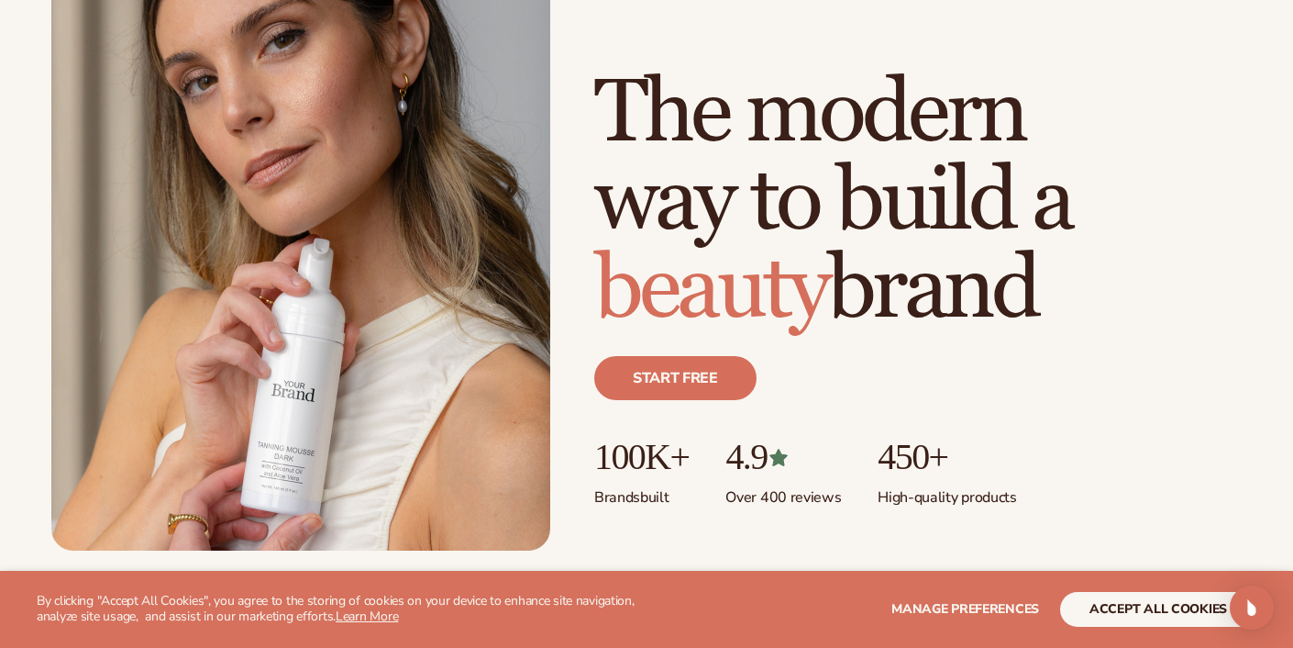
scroll to position [198, 0]
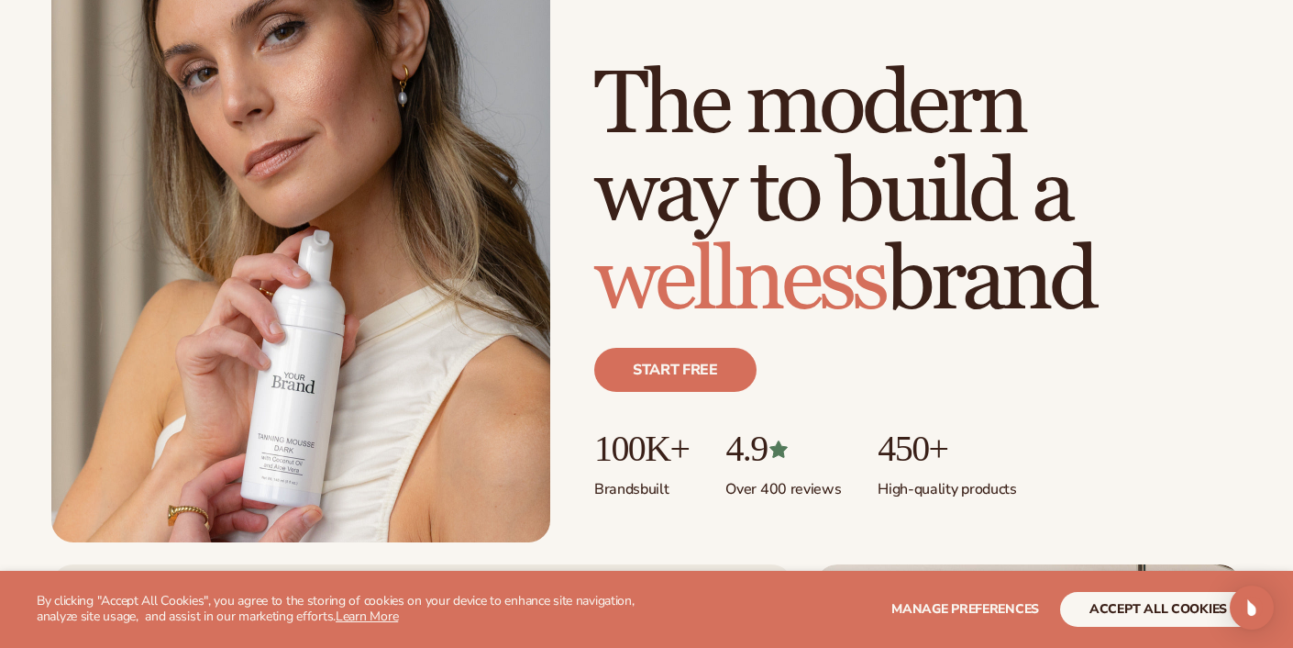
click at [1160, 613] on button "accept all cookies" at bounding box center [1158, 609] width 196 height 35
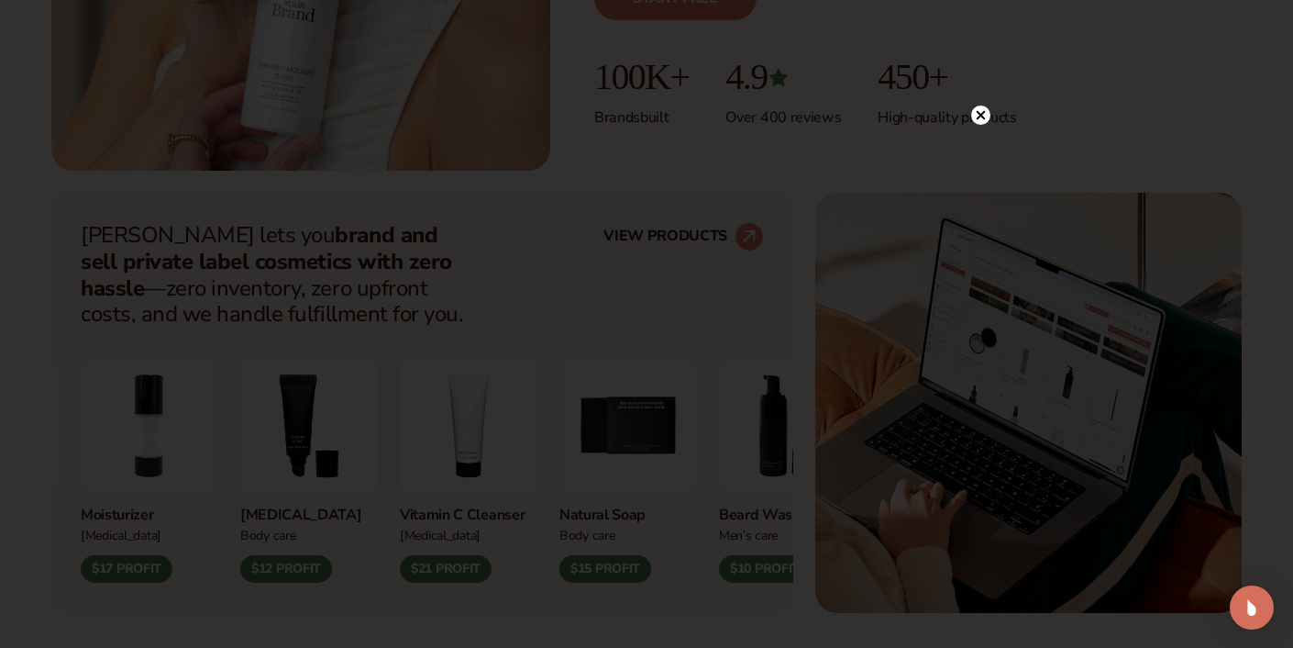
scroll to position [758, 0]
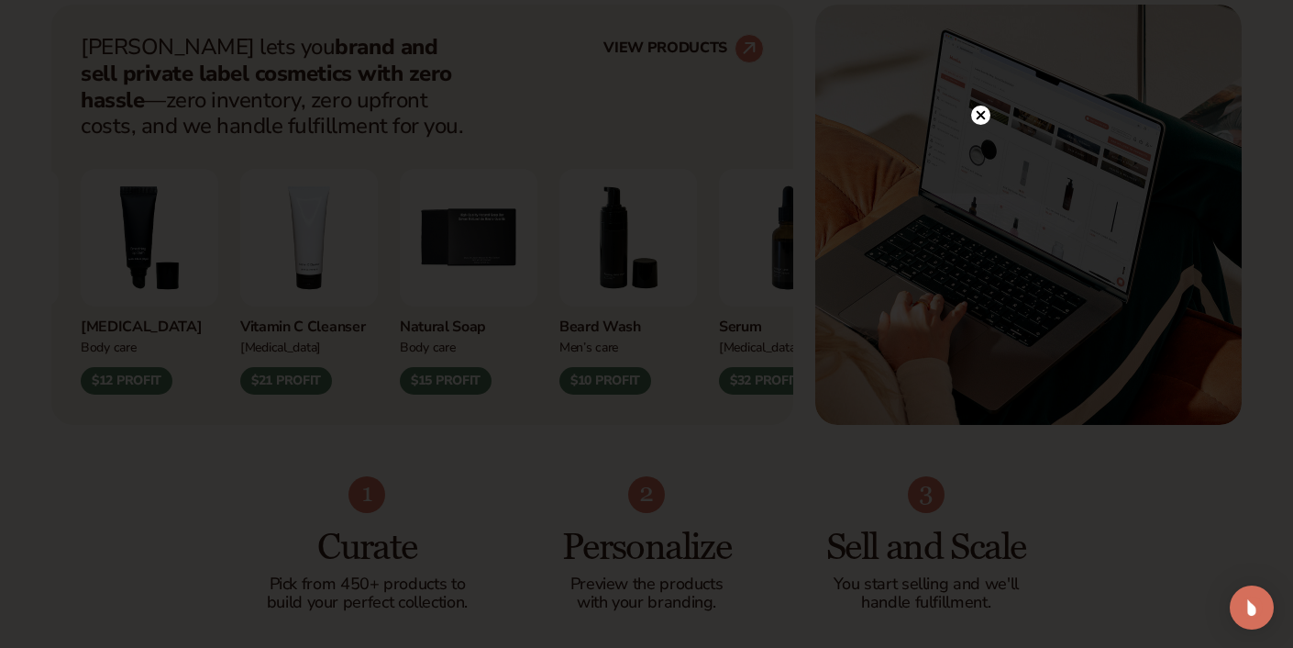
click at [986, 116] on circle at bounding box center [980, 114] width 19 height 19
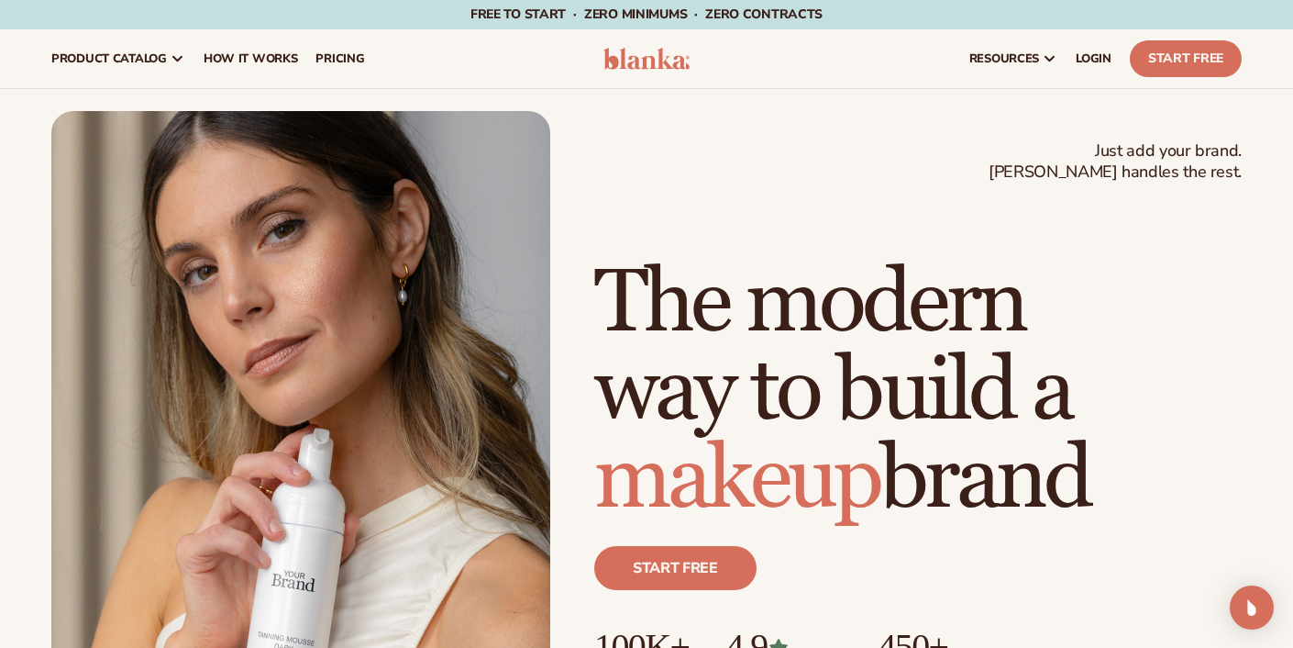
scroll to position [0, 0]
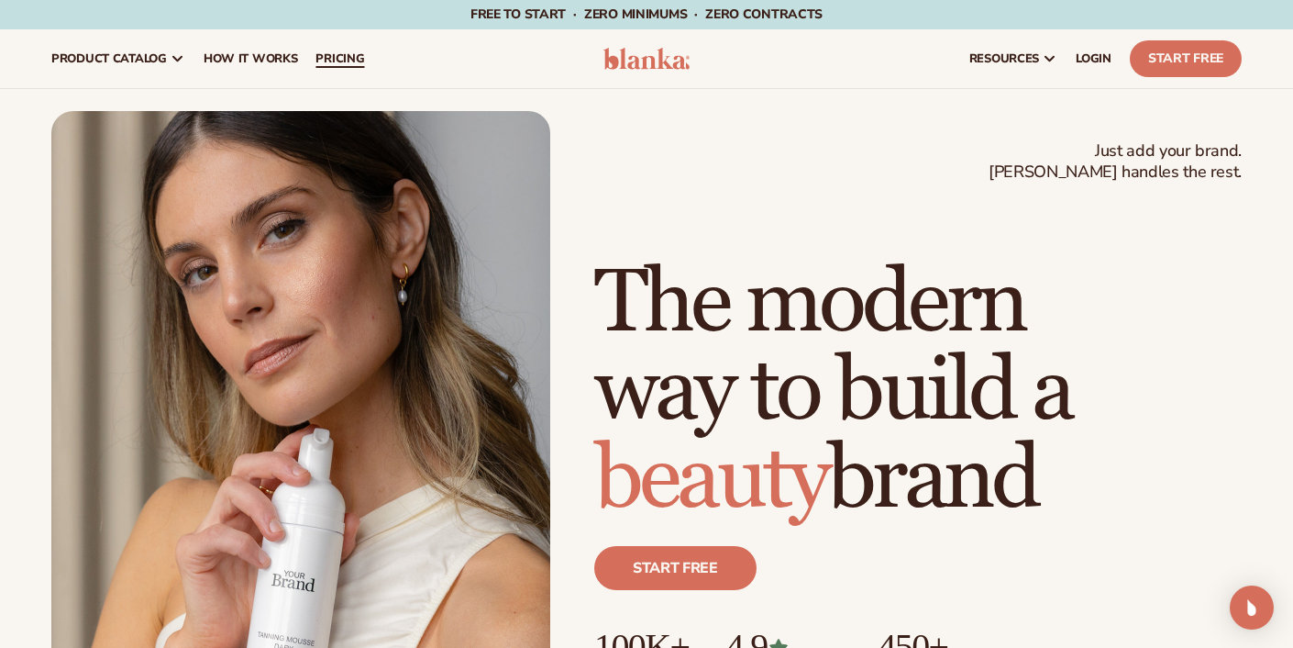
click at [324, 55] on span "pricing" at bounding box center [340, 58] width 49 height 15
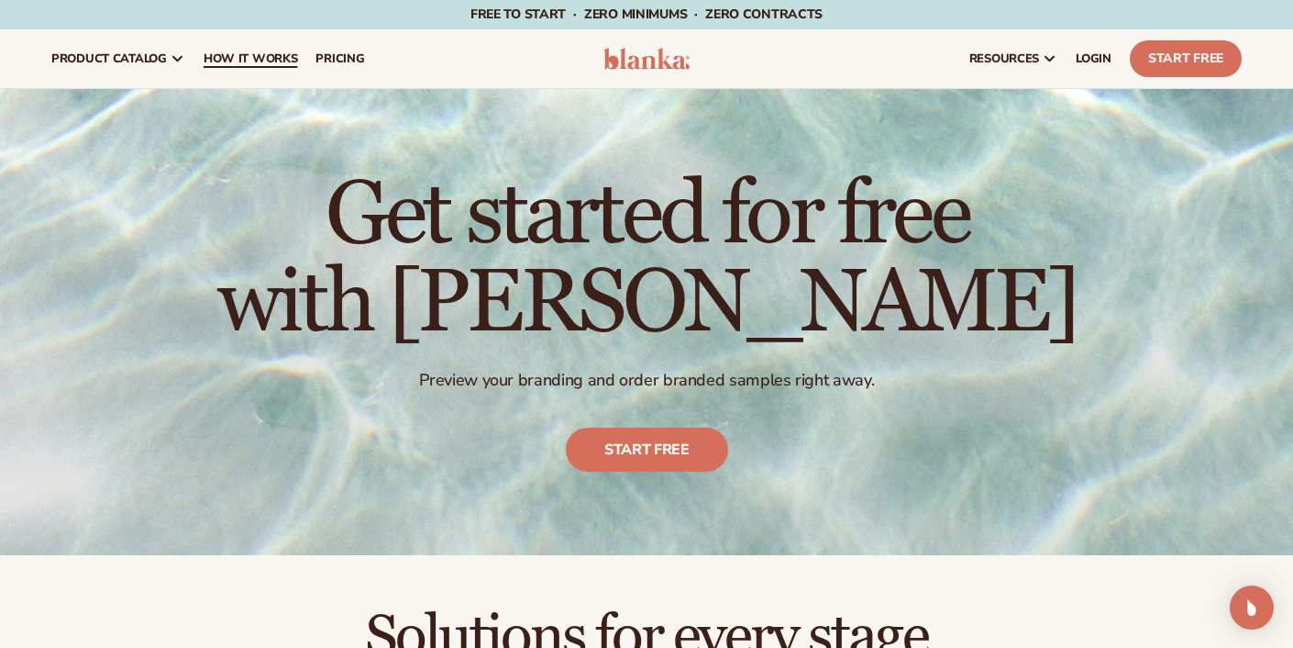
click at [233, 54] on span "How It Works" at bounding box center [251, 58] width 94 height 15
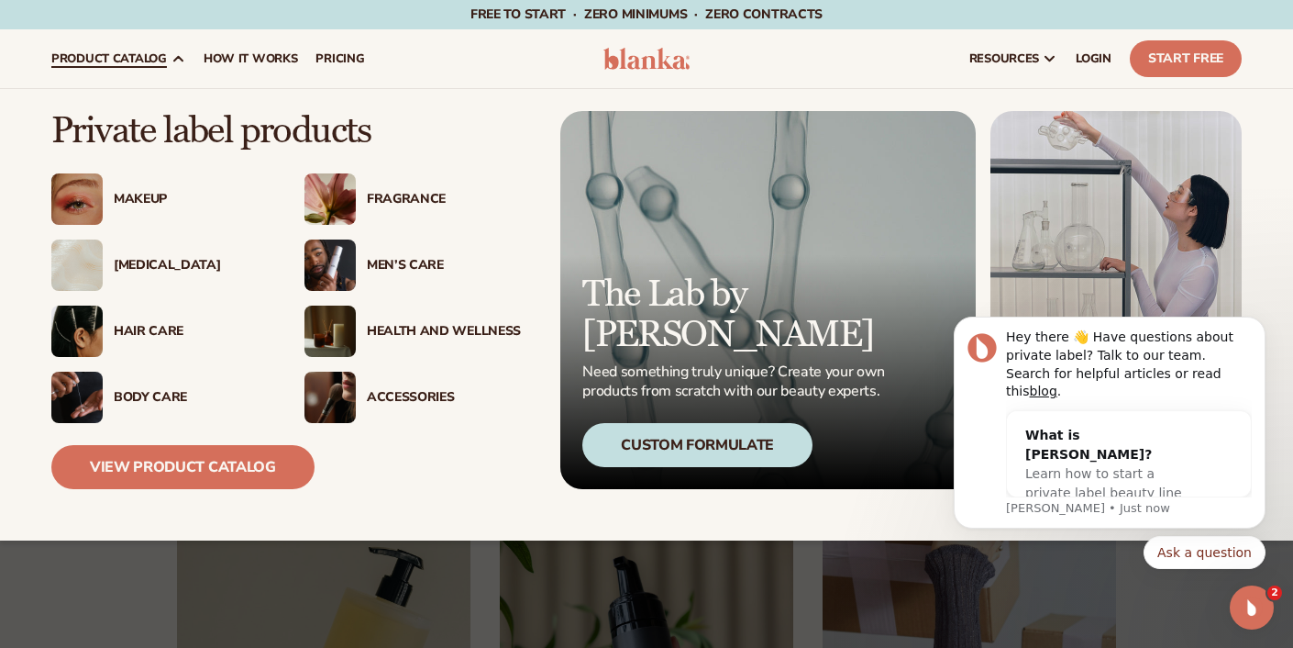
click at [152, 201] on div "Makeup" at bounding box center [191, 200] width 154 height 16
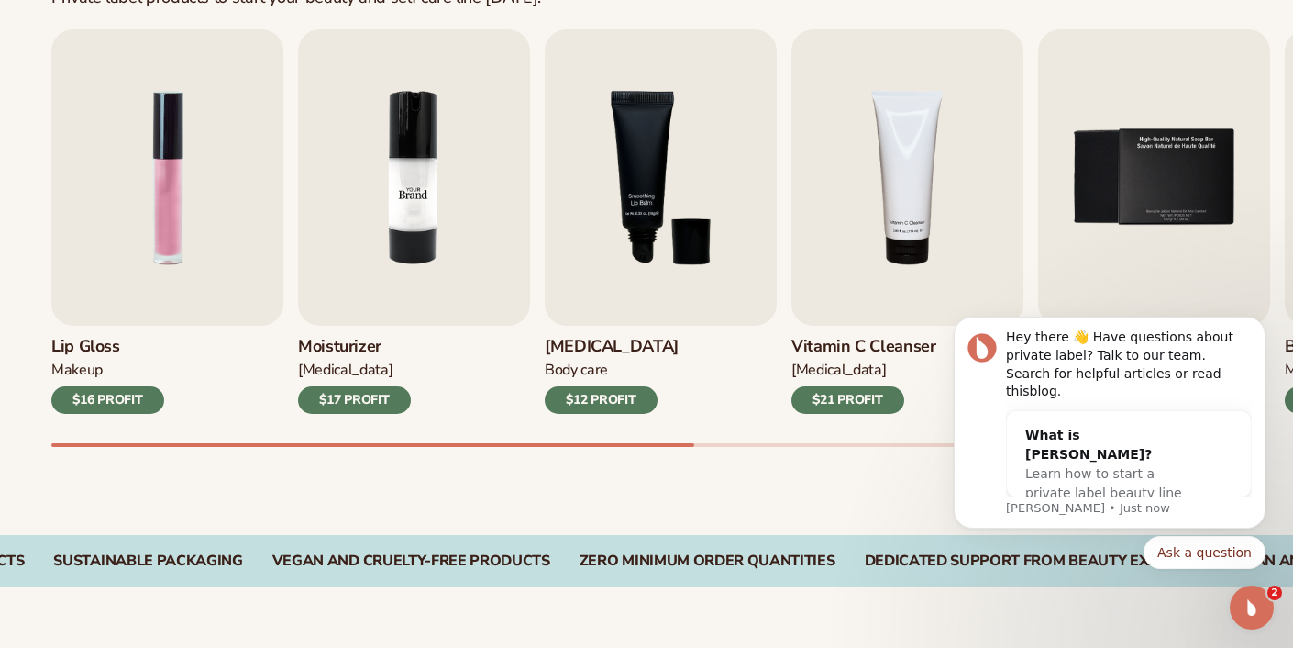
click at [162, 231] on img "1 / 9" at bounding box center [167, 177] width 232 height 296
click at [163, 233] on img "1 / 9" at bounding box center [167, 177] width 232 height 296
click at [109, 394] on div "$16 PROFIT" at bounding box center [107, 400] width 113 height 28
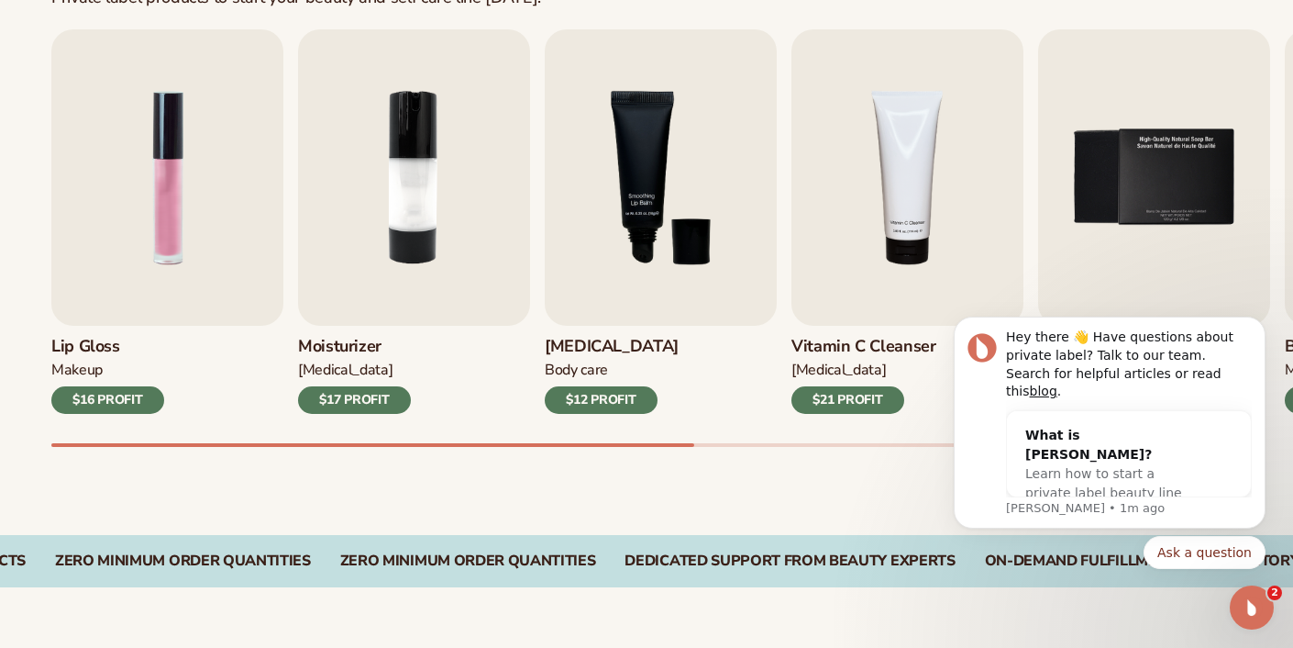
click at [1255, 605] on icon "Open Intercom Messenger" at bounding box center [1252, 607] width 30 height 30
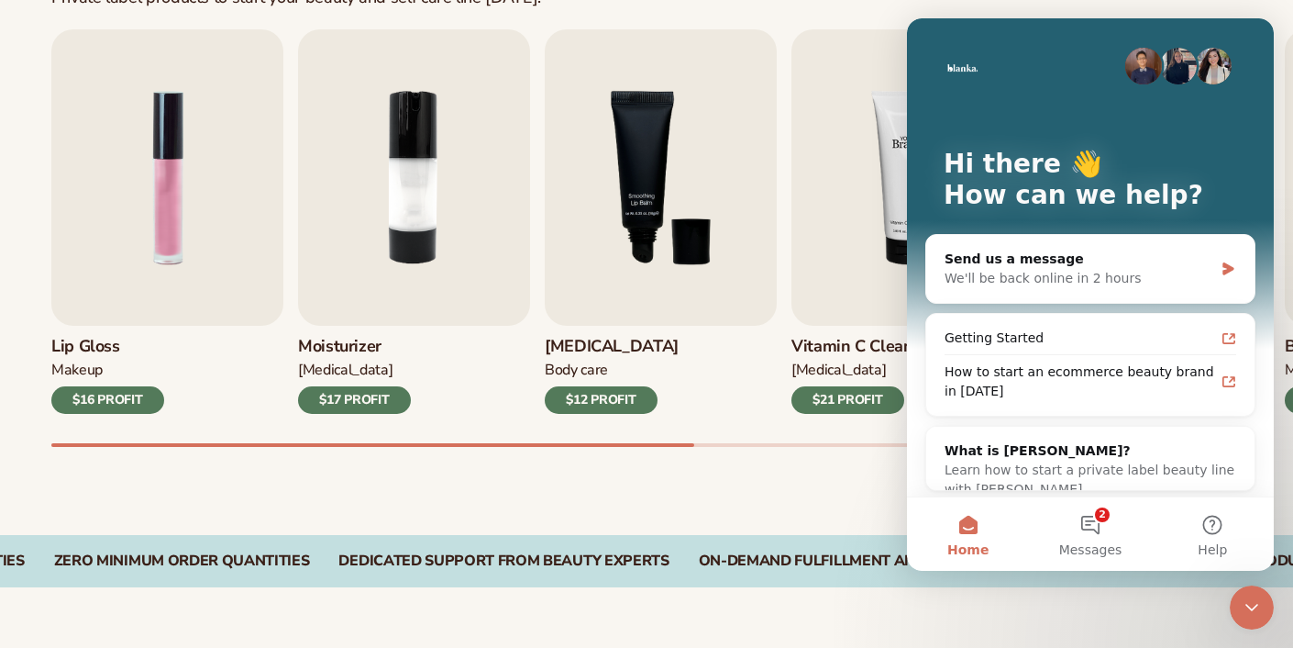
click at [825, 175] on img "4 / 9" at bounding box center [908, 177] width 232 height 296
click at [237, 199] on img "1 / 9" at bounding box center [167, 177] width 232 height 296
